Goal: Information Seeking & Learning: Learn about a topic

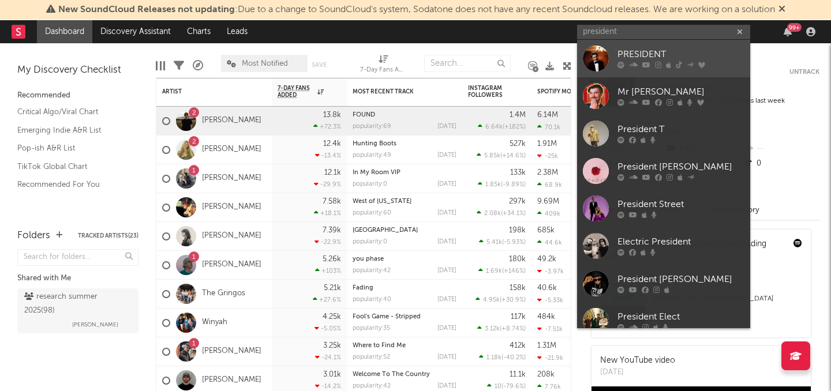
type input "president"
click at [639, 64] on div at bounding box center [680, 65] width 127 height 7
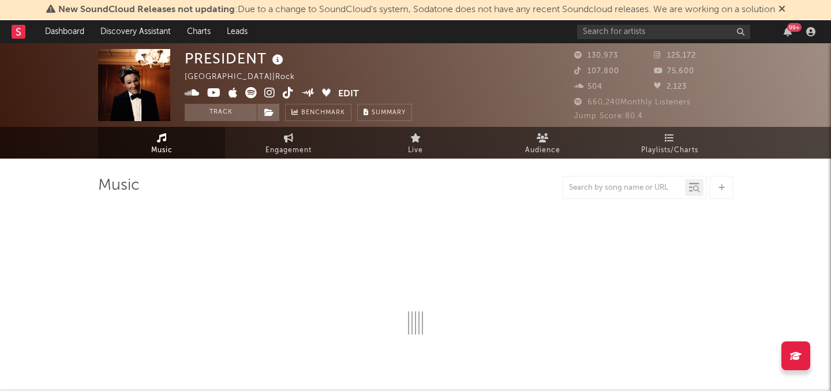
select select "1w"
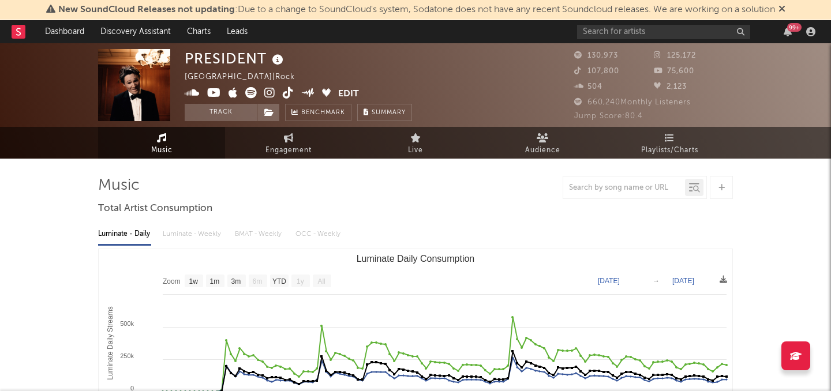
click at [283, 93] on icon at bounding box center [288, 93] width 11 height 12
click at [669, 133] on icon at bounding box center [670, 137] width 10 height 9
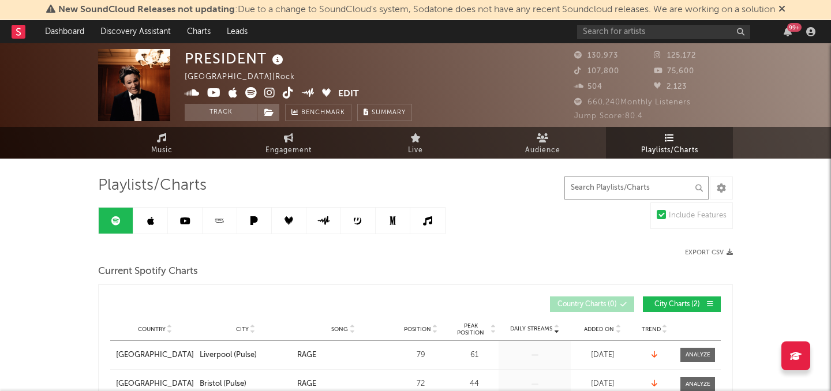
click at [603, 184] on input "text" at bounding box center [636, 188] width 144 height 23
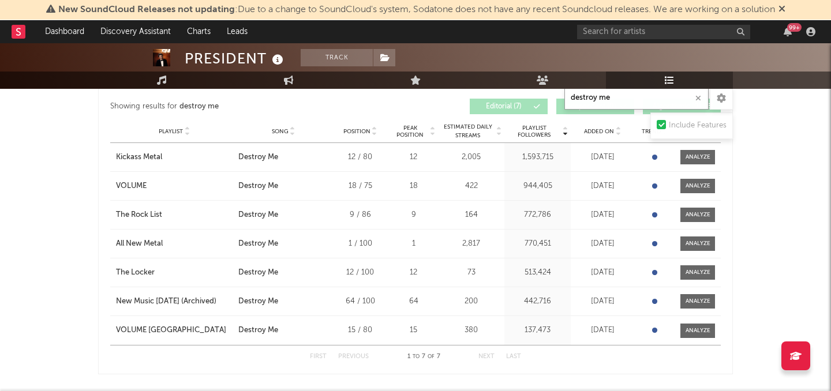
scroll to position [358, 0]
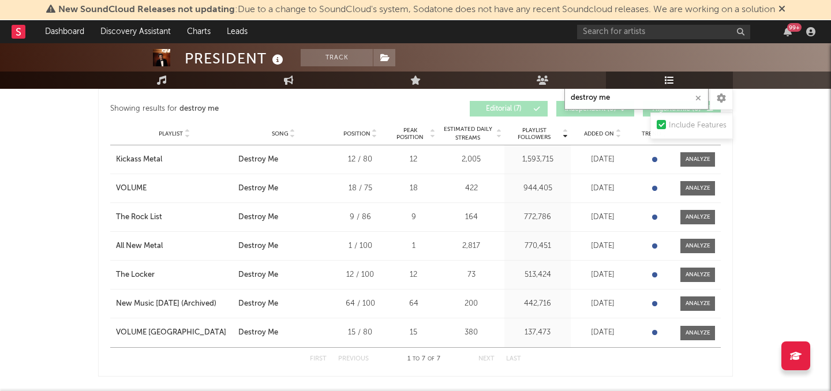
type input "destroy me"
